Goal: Check status: Check status

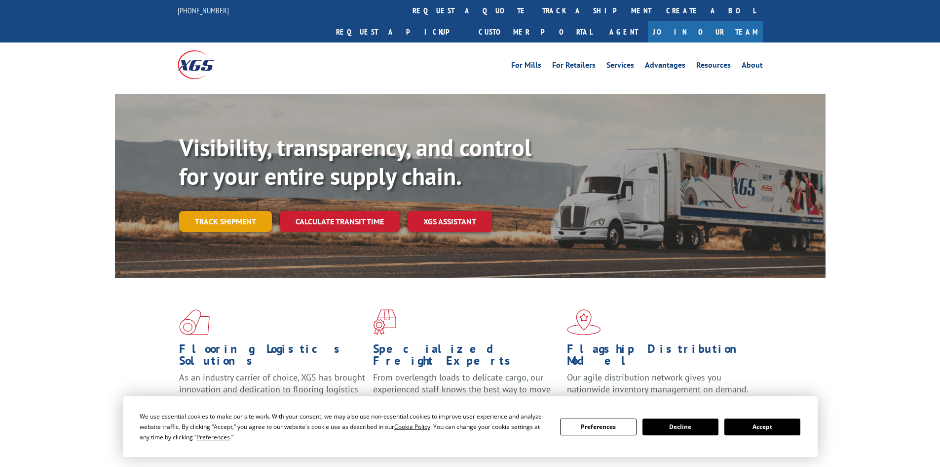
click at [237, 211] on link "Track shipment" at bounding box center [225, 221] width 93 height 21
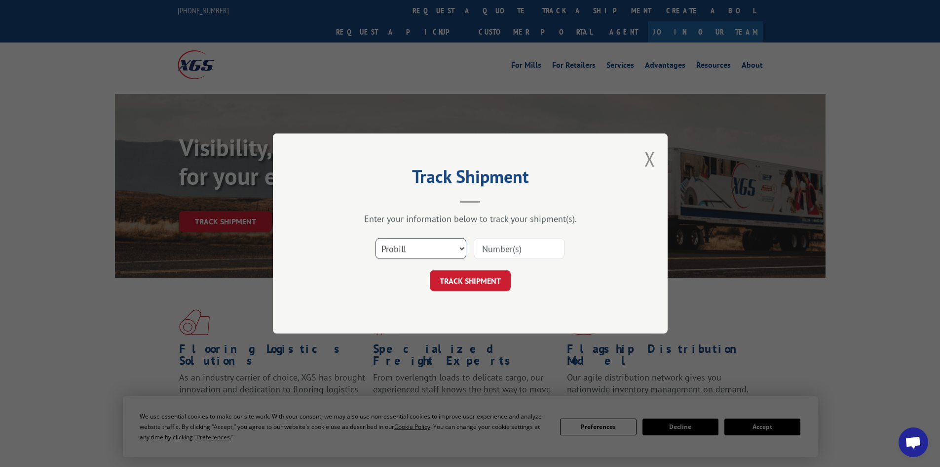
click at [450, 242] on select "Select category... Probill BOL PO" at bounding box center [421, 248] width 91 height 21
select select "bol"
click at [376, 238] on select "Select category... Probill BOL PO" at bounding box center [421, 248] width 91 height 21
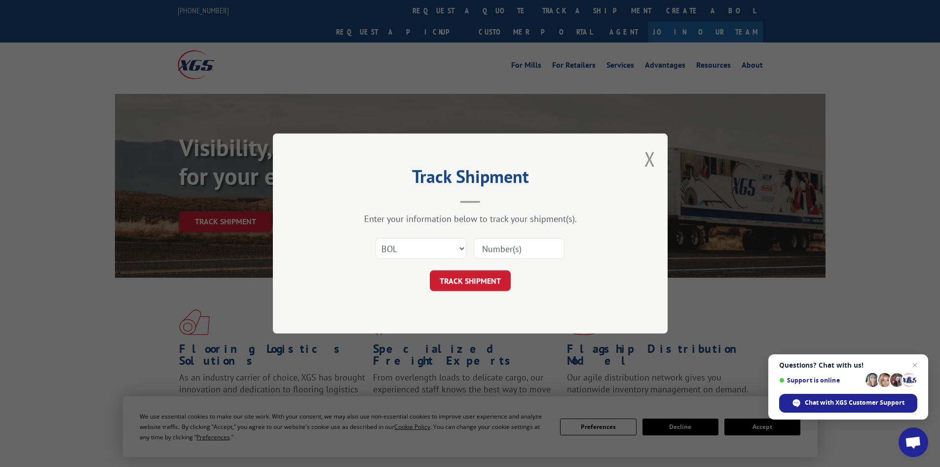
paste input "7090214"
type input "7090214"
click at [497, 270] on button "TRACK SHIPMENT" at bounding box center [470, 280] width 81 height 21
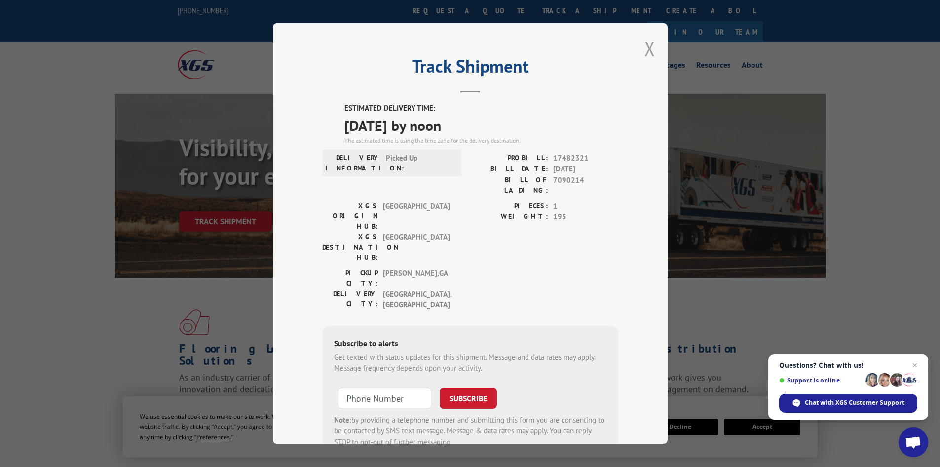
click at [645, 46] on button "Close modal" at bounding box center [650, 49] width 11 height 26
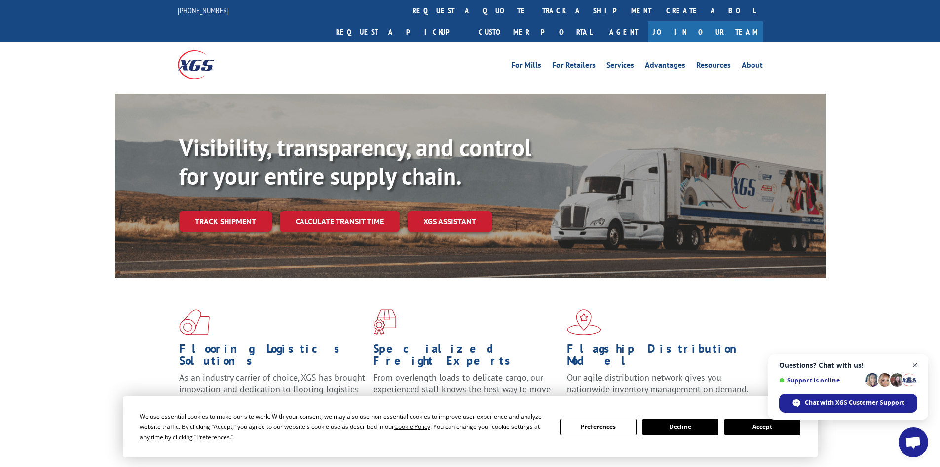
click at [913, 366] on span "Close chat" at bounding box center [915, 365] width 12 height 12
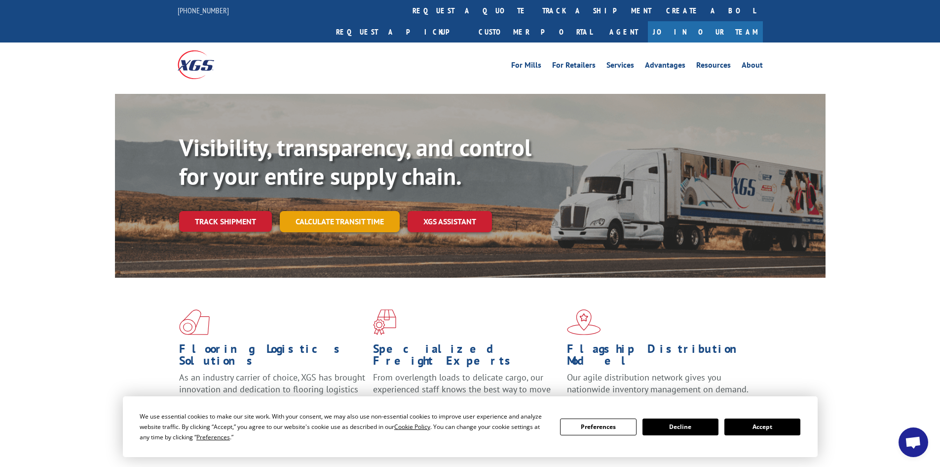
click at [368, 211] on link "Calculate transit time" at bounding box center [340, 221] width 120 height 21
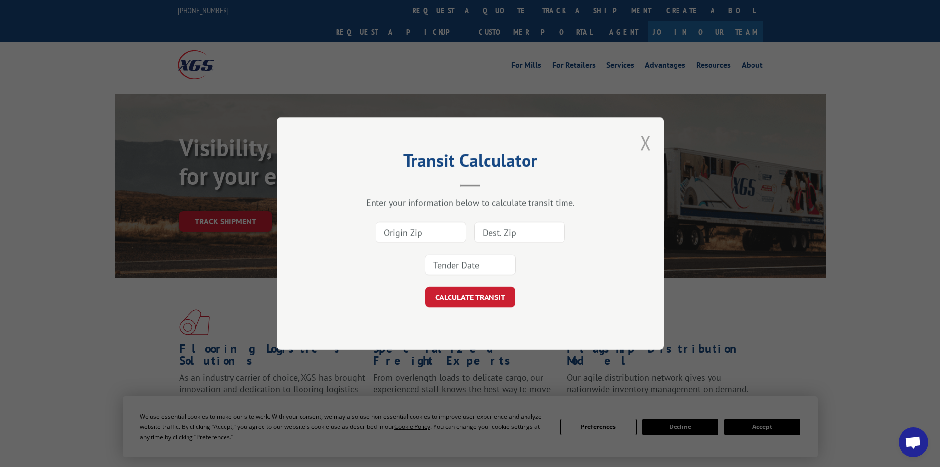
click at [647, 144] on button "Close modal" at bounding box center [646, 142] width 11 height 26
